Goal: Task Accomplishment & Management: Manage account settings

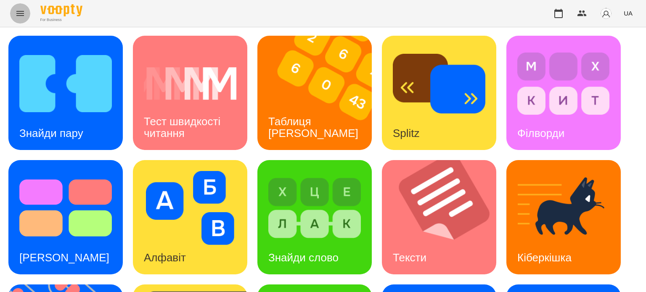
click at [20, 9] on icon "Menu" at bounding box center [20, 13] width 10 height 10
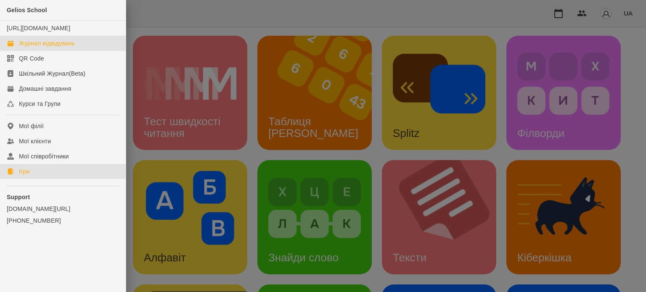
click at [45, 47] on div "Журнал відвідувань" at bounding box center [47, 43] width 56 height 8
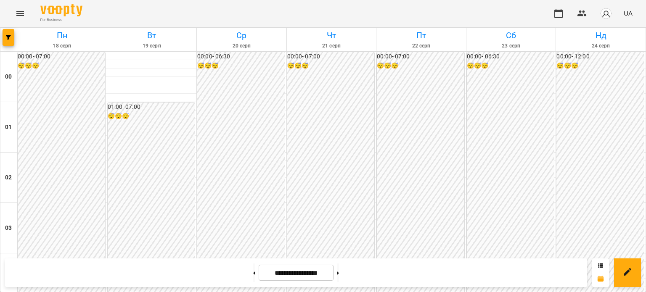
scroll to position [925, 0]
click at [21, 11] on icon "Menu" at bounding box center [20, 13] width 8 height 5
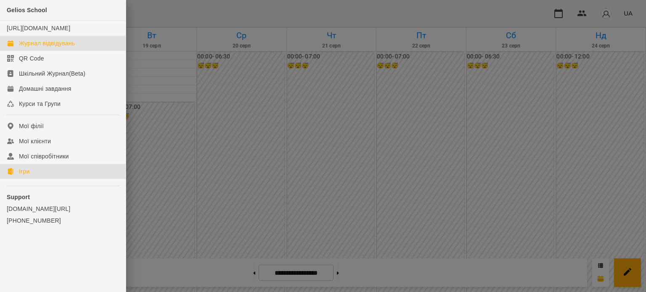
click at [22, 176] on div "Ігри" at bounding box center [24, 171] width 11 height 8
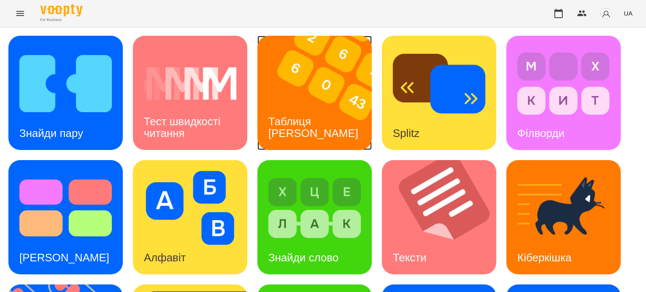
click at [304, 130] on h3 "Таблиця [PERSON_NAME]" at bounding box center [313, 127] width 90 height 24
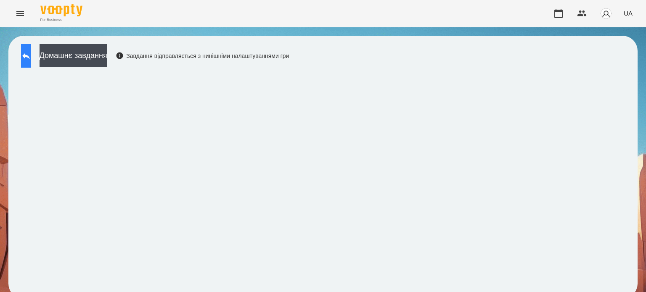
click at [31, 53] on button at bounding box center [26, 56] width 10 height 24
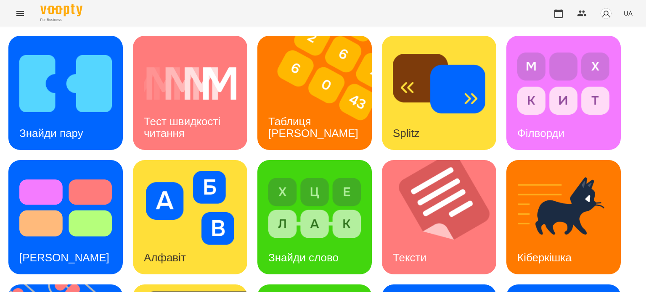
scroll to position [239, 0]
click at [85, 160] on div "Знайди пару Тест швидкості читання Таблиця [PERSON_NAME] Splitz Філворди Тест С…" at bounding box center [322, 280] width 629 height 488
click at [77, 167] on div "Знайди пару Тест швидкості читання Таблиця [PERSON_NAME] Splitz Філворди Тест С…" at bounding box center [322, 280] width 629 height 488
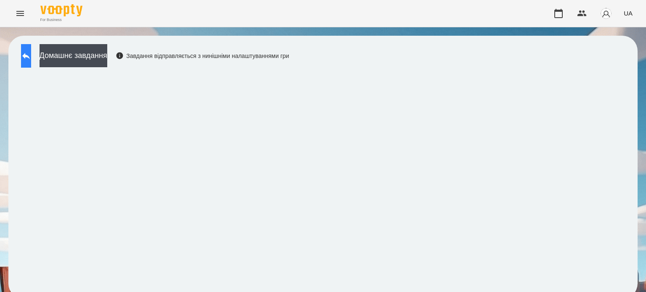
click at [30, 55] on icon at bounding box center [26, 56] width 8 height 6
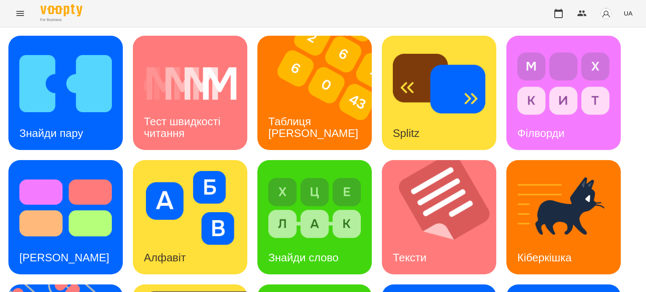
scroll to position [239, 0]
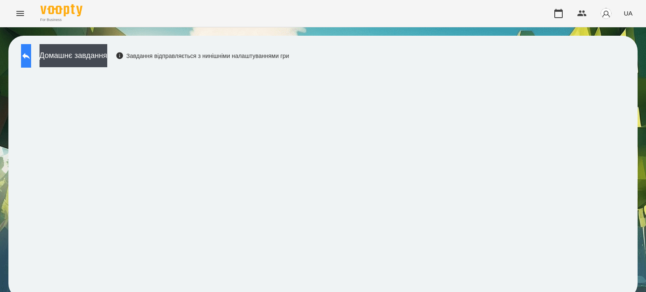
click at [31, 55] on icon at bounding box center [26, 56] width 10 height 10
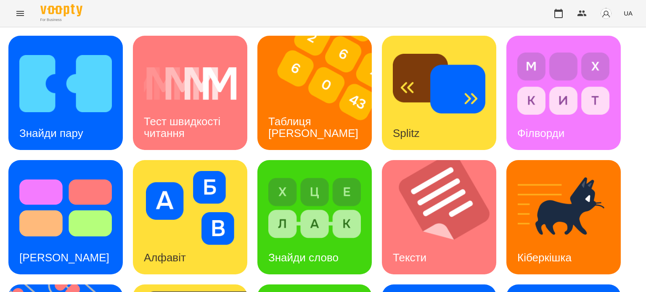
scroll to position [239, 0]
click at [200, 162] on div "Знайди пару Тест швидкості читання Таблиця [PERSON_NAME] Splitz Філворди Тест С…" at bounding box center [322, 280] width 629 height 488
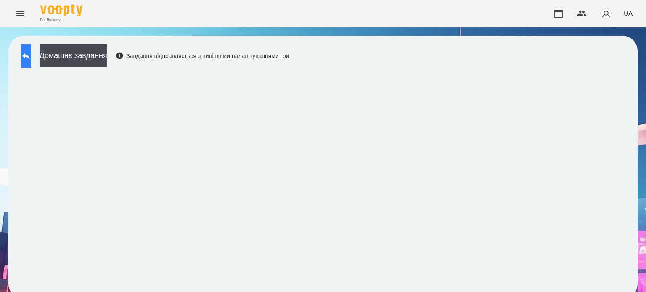
click at [30, 55] on icon at bounding box center [26, 56] width 8 height 6
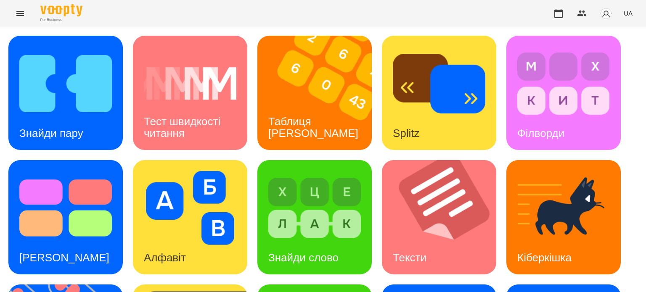
scroll to position [210, 0]
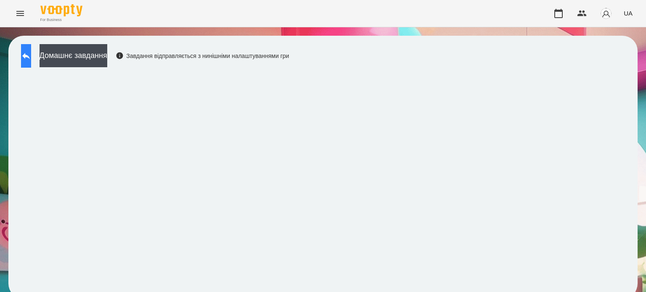
click at [30, 57] on icon at bounding box center [26, 56] width 8 height 6
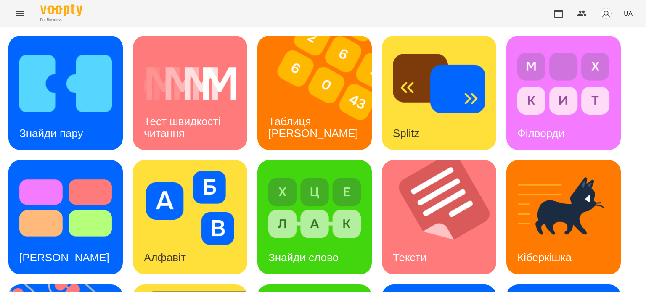
scroll to position [133, 0]
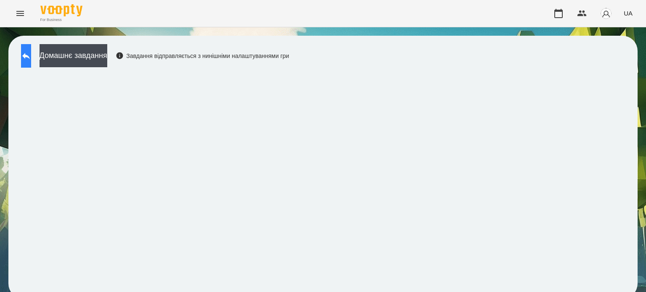
click at [31, 54] on button at bounding box center [26, 56] width 10 height 24
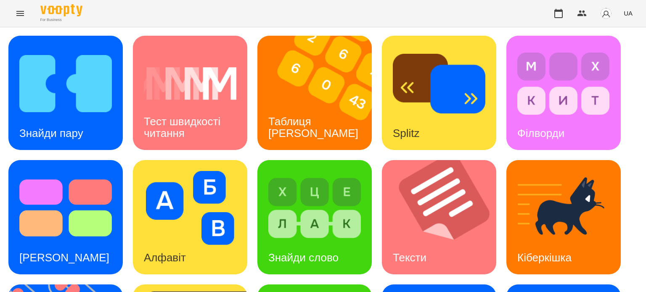
scroll to position [177, 0]
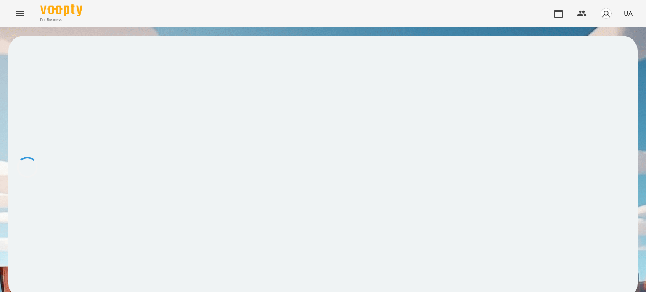
click at [442, 173] on div at bounding box center [322, 167] width 629 height 263
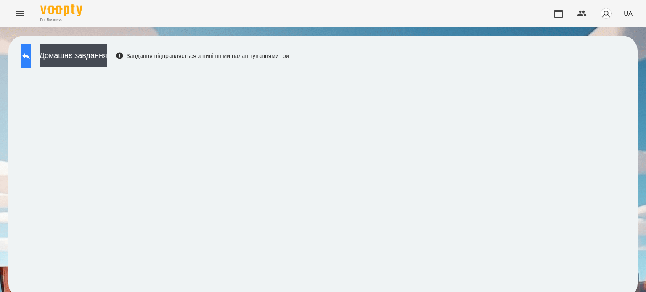
click at [31, 55] on icon at bounding box center [26, 56] width 10 height 10
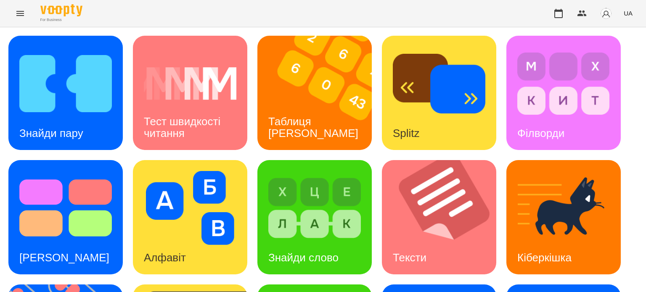
scroll to position [168, 0]
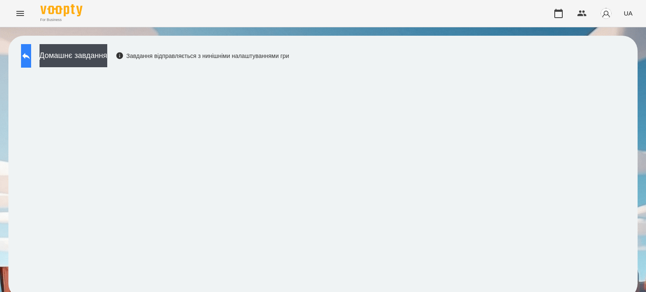
click at [31, 58] on icon at bounding box center [26, 56] width 10 height 10
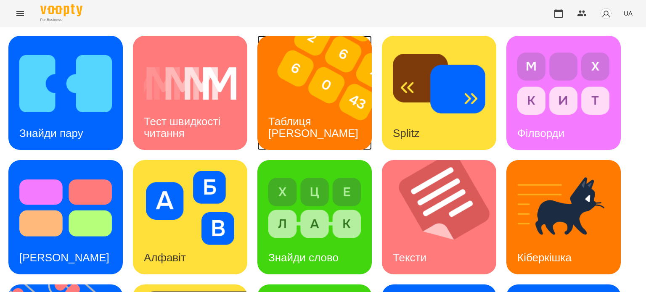
click at [320, 128] on div "Таблиця [PERSON_NAME]" at bounding box center [313, 127] width 112 height 45
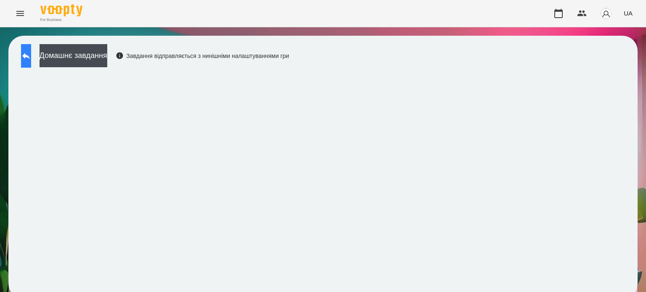
click at [27, 58] on button at bounding box center [26, 56] width 10 height 24
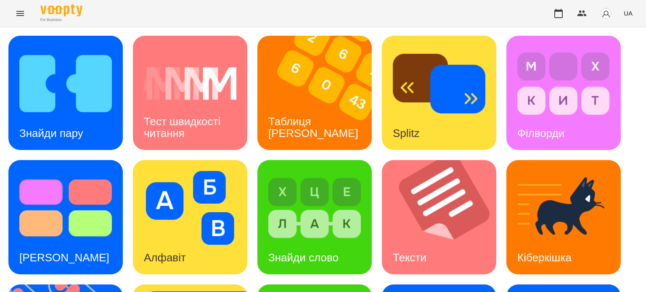
scroll to position [126, 0]
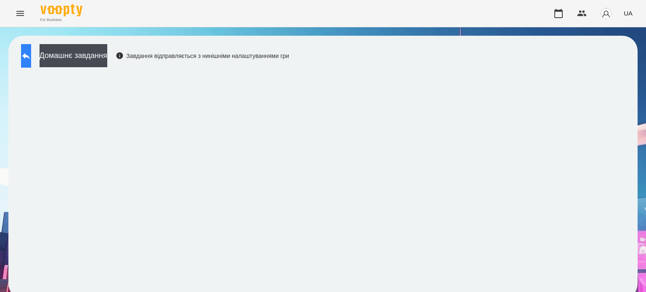
click at [28, 54] on button at bounding box center [26, 56] width 10 height 24
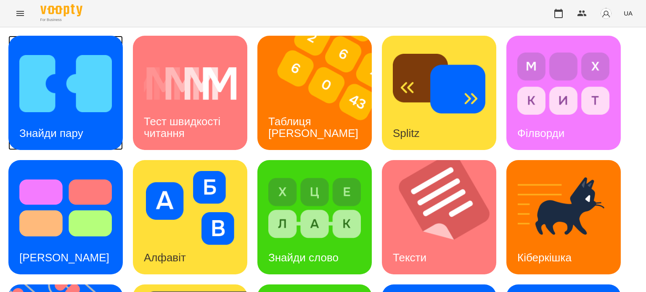
click at [39, 113] on img at bounding box center [65, 84] width 92 height 74
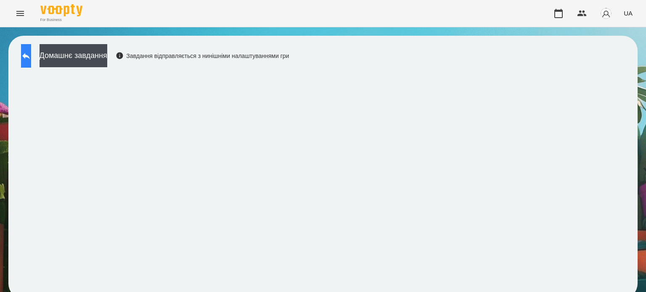
click at [31, 59] on icon at bounding box center [26, 56] width 10 height 10
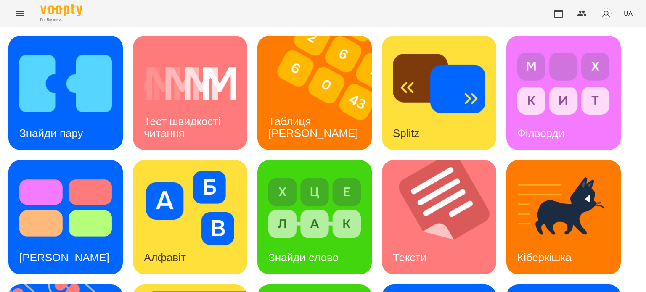
scroll to position [239, 0]
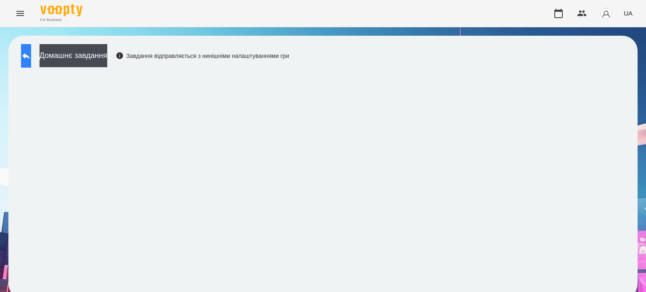
click at [30, 55] on icon at bounding box center [26, 56] width 8 height 6
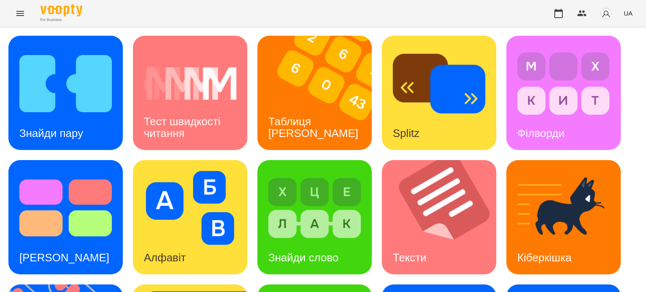
scroll to position [239, 0]
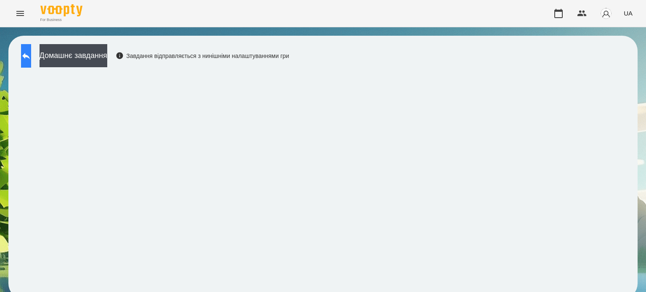
click at [31, 53] on icon at bounding box center [26, 56] width 10 height 10
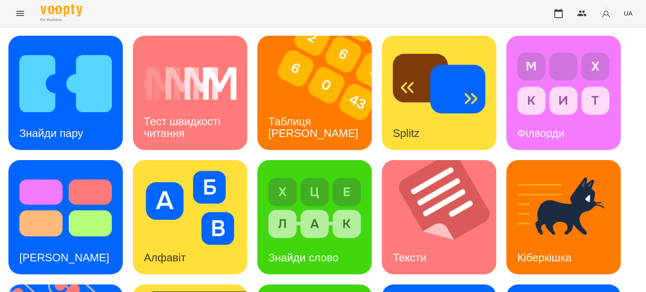
scroll to position [239, 0]
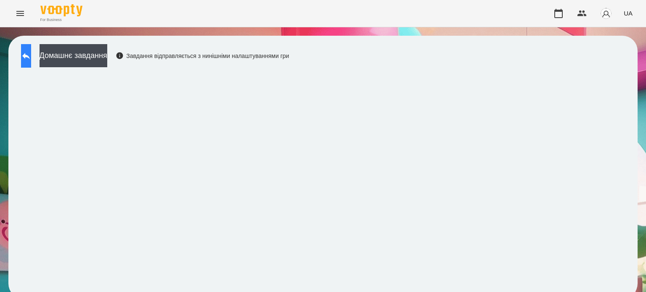
click at [31, 58] on icon at bounding box center [26, 56] width 10 height 10
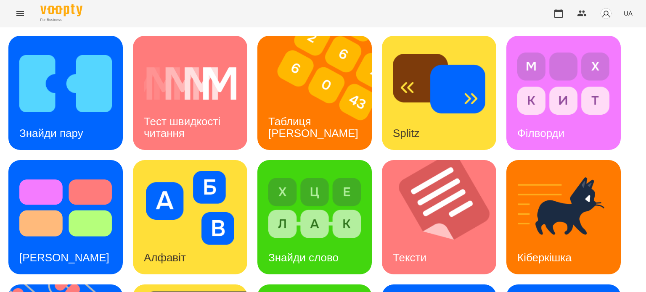
scroll to position [180, 0]
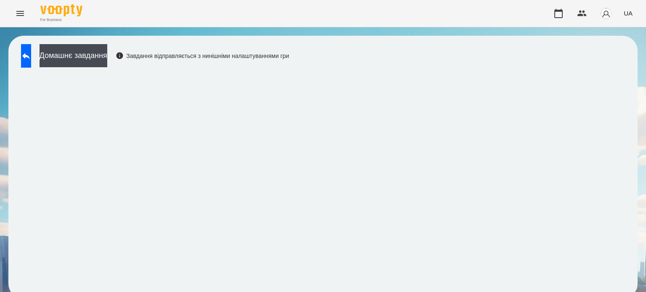
click at [442, 47] on div "Домашнє завдання Завдання відправляється з нинішніми налаштуваннями гри" at bounding box center [322, 167] width 629 height 263
click at [442, 52] on div "Домашнє завдання Завдання відправляється з нинішніми налаштуваннями гри" at bounding box center [322, 167] width 629 height 263
click at [442, 28] on div "Домашнє завдання Завдання відправляється з нинішніми налаштуваннями гри" at bounding box center [323, 167] width 646 height 280
click at [30, 57] on icon at bounding box center [26, 56] width 8 height 6
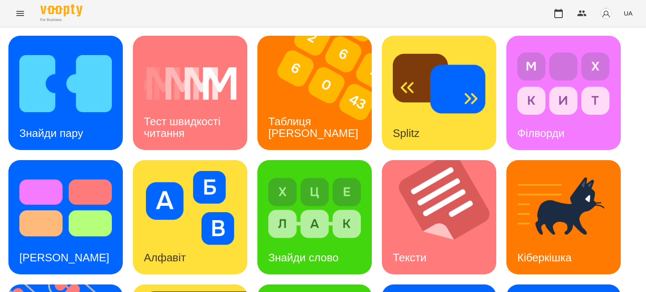
scroll to position [210, 0]
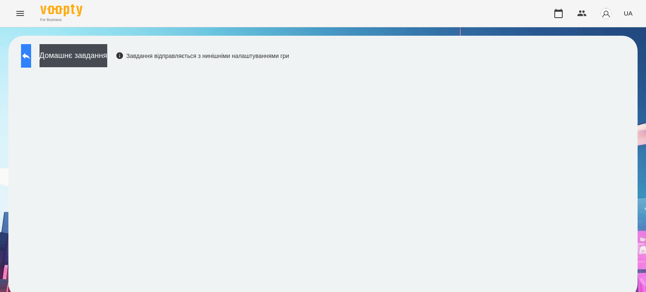
click at [31, 60] on icon at bounding box center [26, 56] width 10 height 10
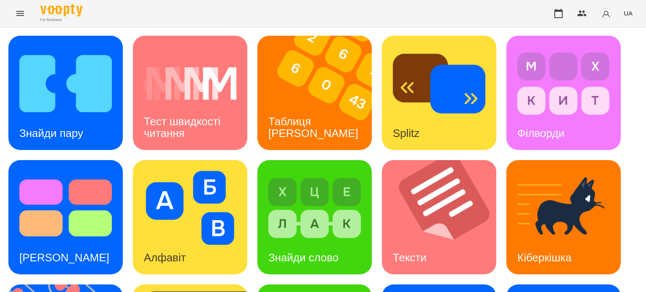
scroll to position [198, 0]
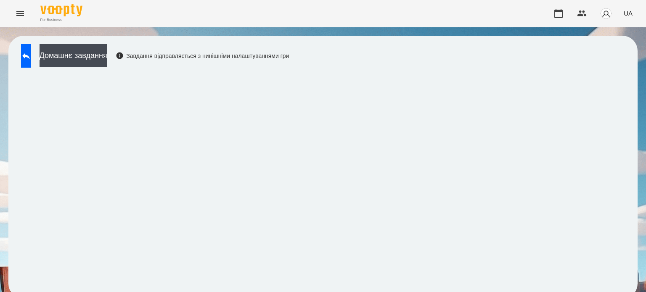
scroll to position [6, 0]
click at [30, 53] on icon at bounding box center [26, 56] width 8 height 6
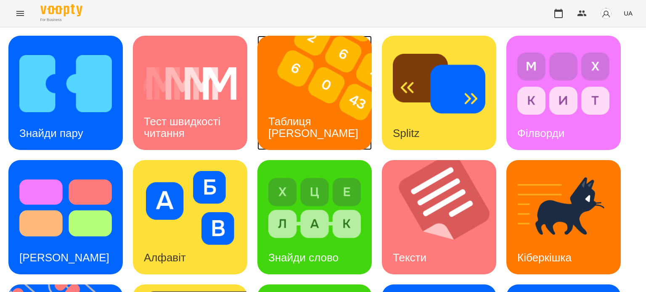
click at [299, 127] on h3 "Таблиця [PERSON_NAME]" at bounding box center [313, 127] width 90 height 24
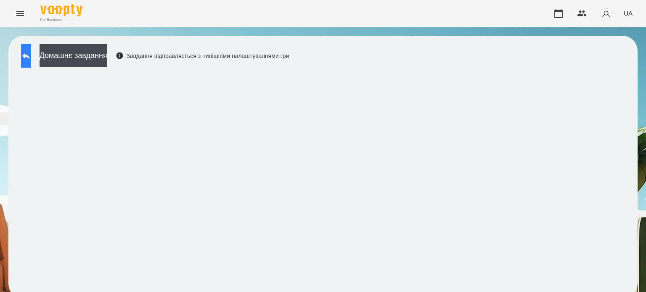
click at [31, 59] on icon at bounding box center [26, 56] width 10 height 10
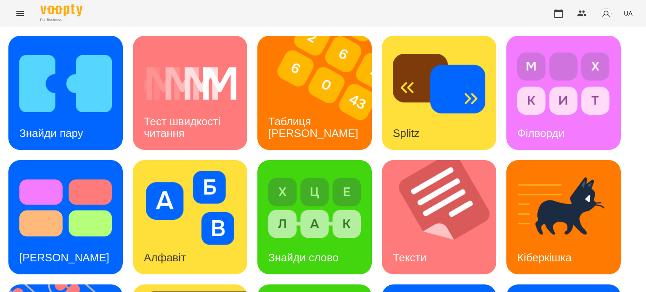
scroll to position [126, 0]
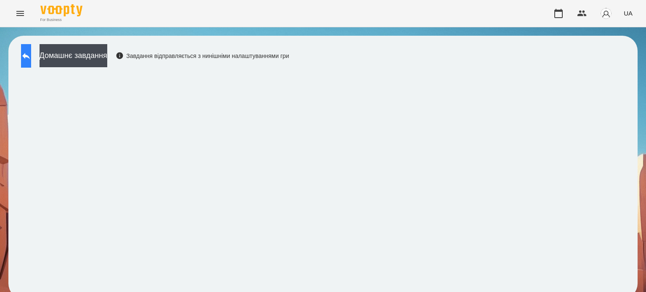
click at [31, 57] on button at bounding box center [26, 56] width 10 height 24
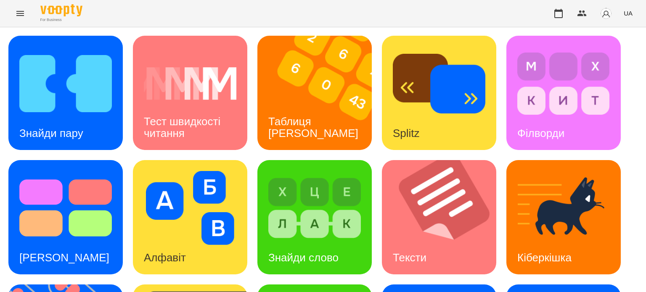
scroll to position [210, 0]
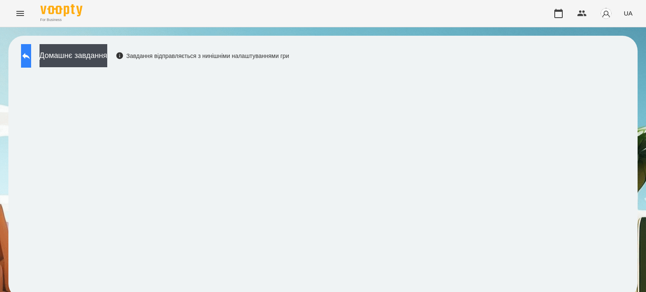
click at [31, 51] on icon at bounding box center [26, 56] width 10 height 10
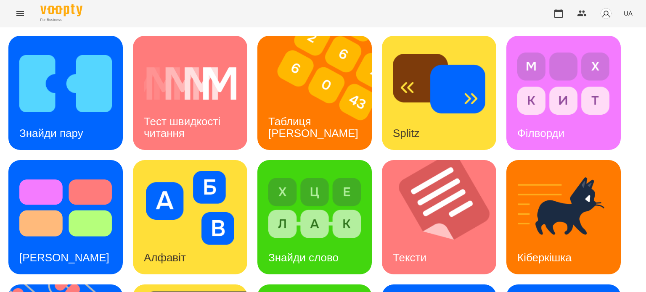
scroll to position [210, 0]
click at [19, 14] on icon "Menu" at bounding box center [20, 13] width 10 height 10
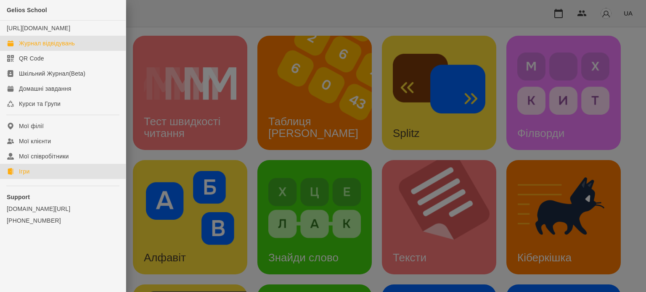
click at [67, 47] on div "Журнал відвідувань" at bounding box center [47, 43] width 56 height 8
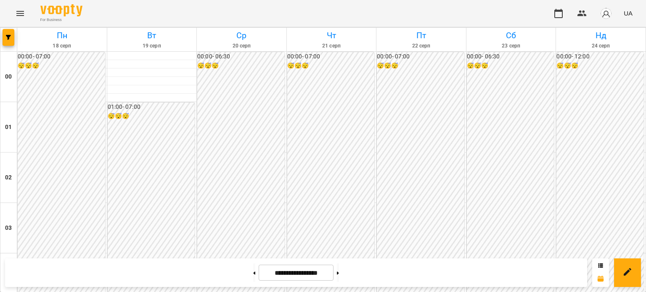
scroll to position [841, 0]
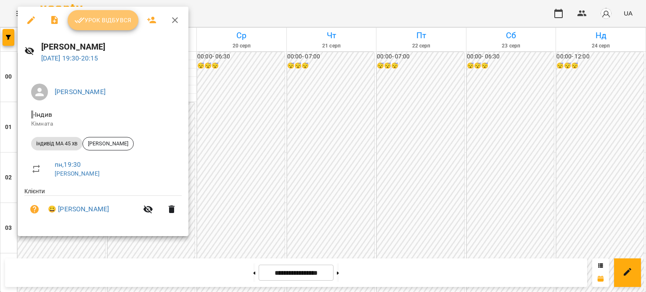
click at [109, 25] on span "Урок відбувся" at bounding box center [102, 20] width 57 height 10
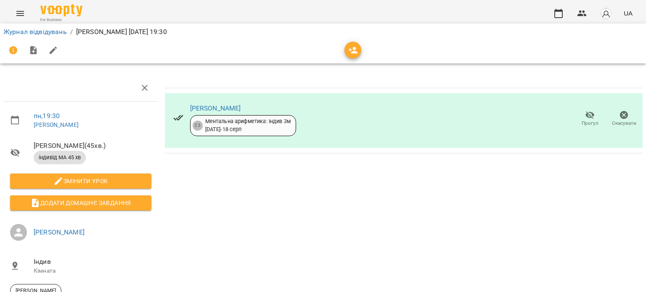
scroll to position [66, 0]
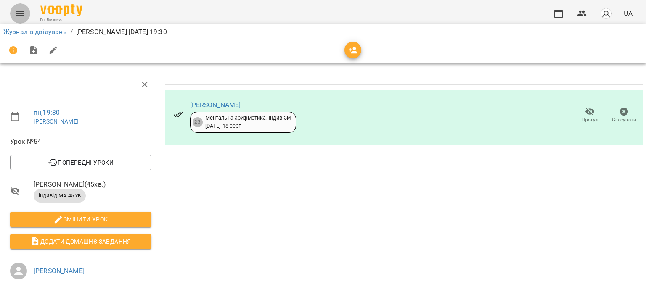
click at [18, 13] on icon "Menu" at bounding box center [20, 13] width 8 height 5
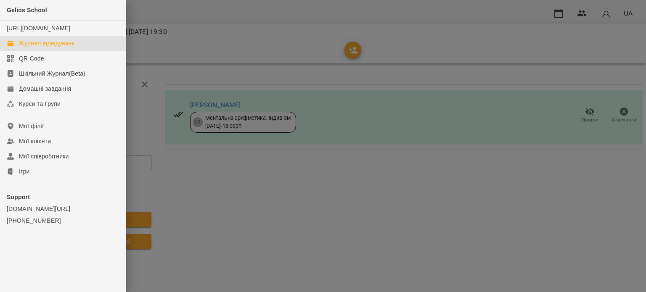
click at [52, 47] on div "Журнал відвідувань" at bounding box center [47, 43] width 56 height 8
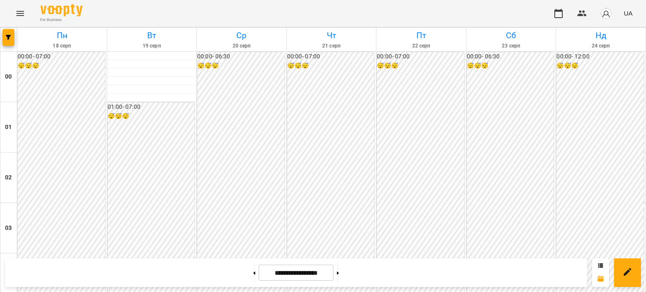
scroll to position [967, 0]
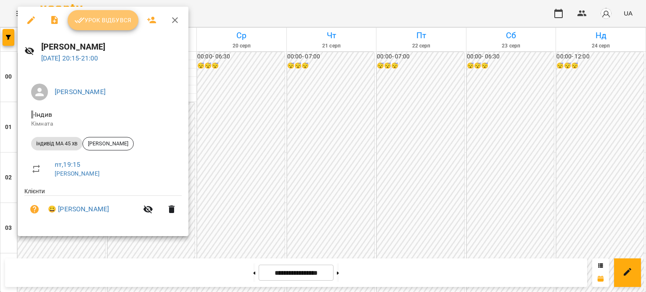
click at [122, 19] on span "Урок відбувся" at bounding box center [102, 20] width 57 height 10
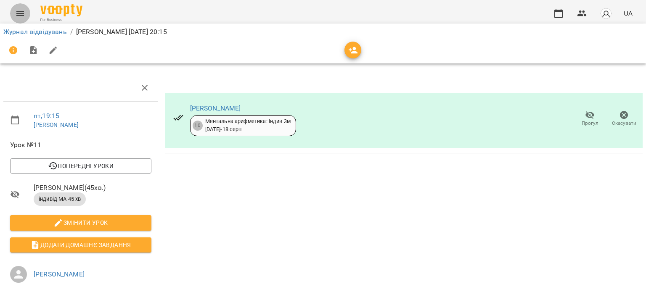
click at [22, 11] on icon "Menu" at bounding box center [20, 13] width 8 height 5
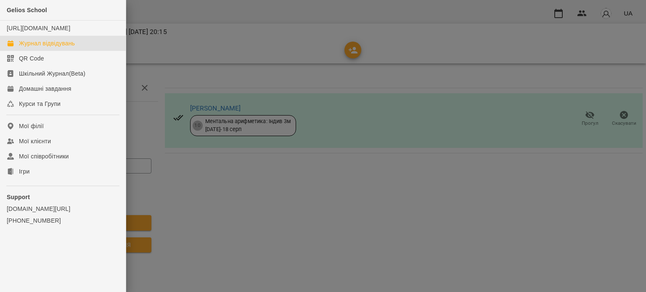
click at [55, 47] on div "Журнал відвідувань" at bounding box center [47, 43] width 56 height 8
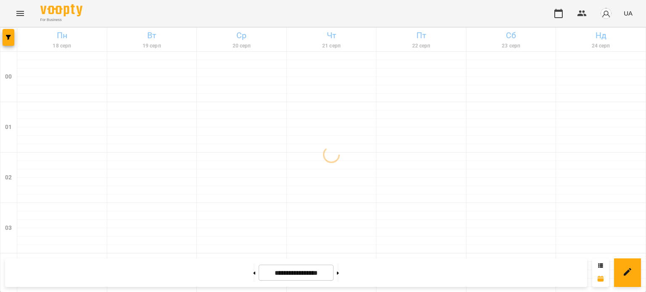
scroll to position [1007, 0]
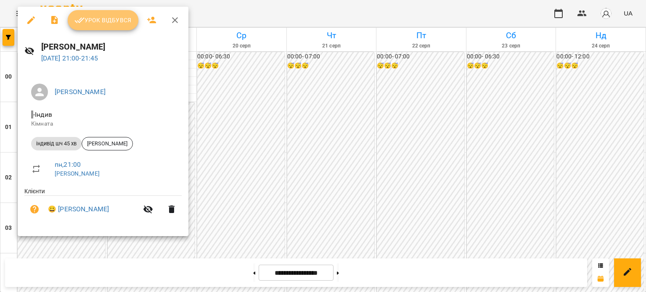
click at [118, 16] on span "Урок відбувся" at bounding box center [102, 20] width 57 height 10
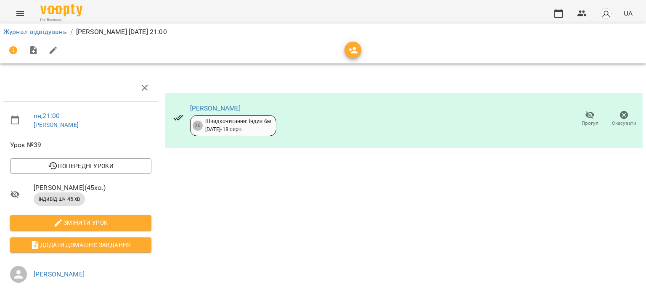
click at [22, 16] on icon "Menu" at bounding box center [20, 13] width 8 height 5
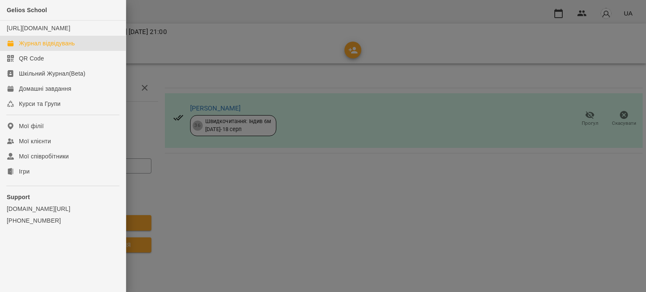
click at [47, 47] on div "Журнал відвідувань" at bounding box center [47, 43] width 56 height 8
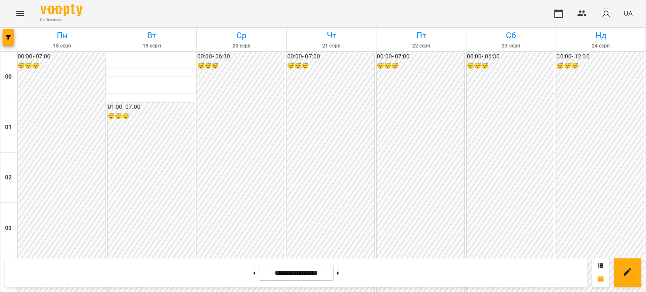
scroll to position [839, 0]
click at [18, 12] on icon "Menu" at bounding box center [20, 13] width 10 height 10
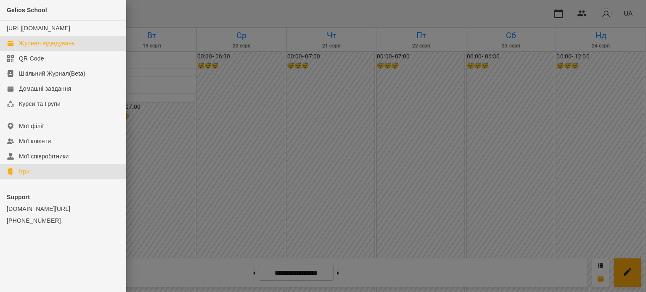
click at [31, 179] on link "Ігри" at bounding box center [63, 171] width 126 height 15
